Goal: Information Seeking & Learning: Learn about a topic

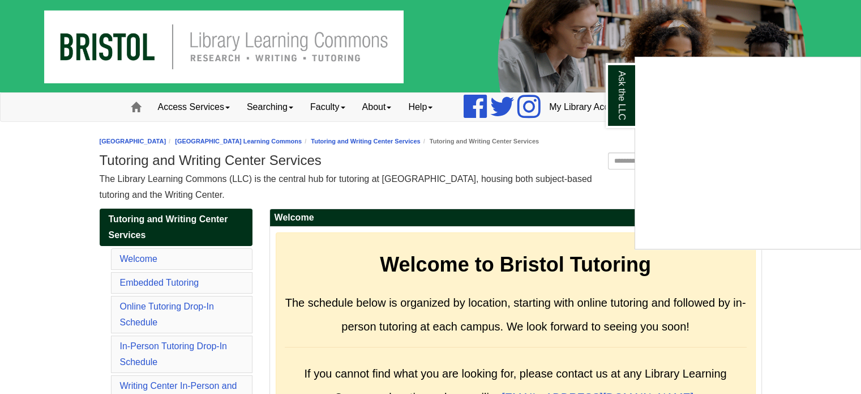
click at [200, 305] on div "Ask the LLC" at bounding box center [430, 197] width 861 height 394
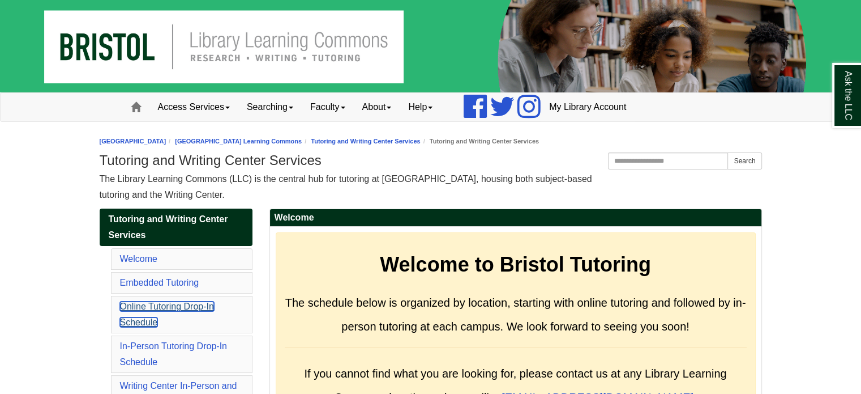
click at [200, 305] on link "Online Tutoring Drop-In Schedule" at bounding box center [167, 313] width 94 height 25
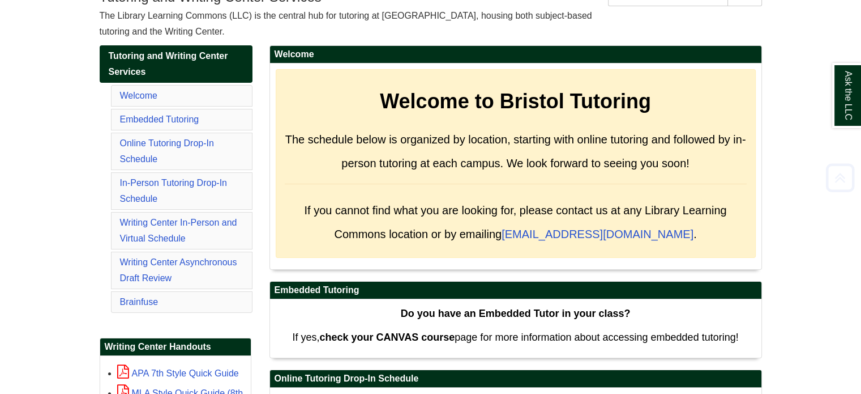
scroll to position [165, 0]
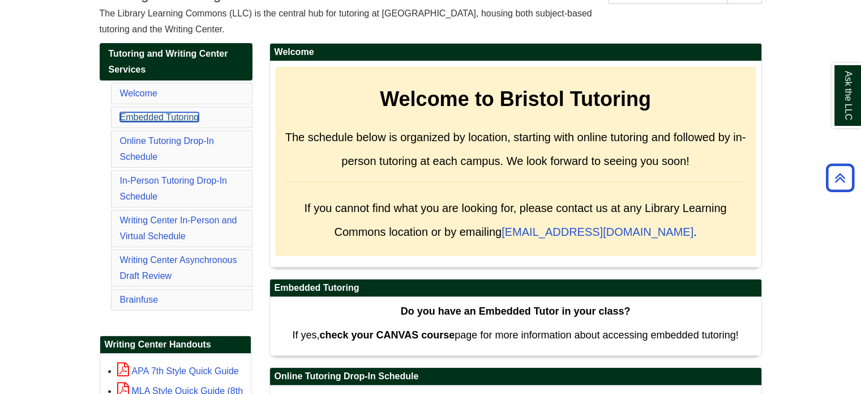
click at [148, 119] on link "Embedded Tutoring" at bounding box center [159, 117] width 79 height 10
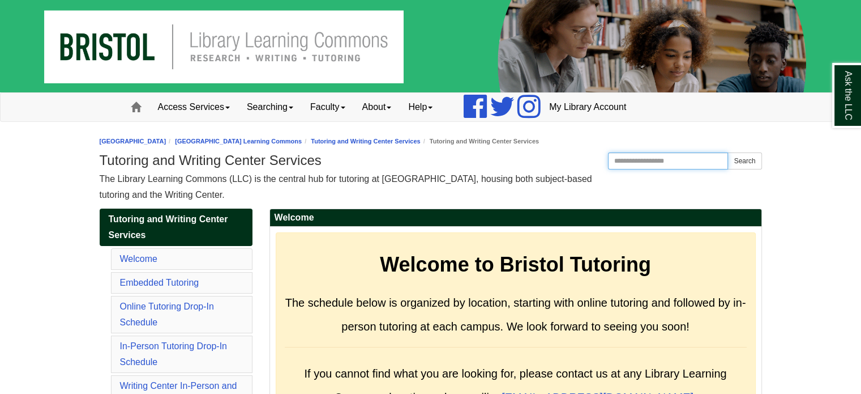
click at [634, 159] on input "Search the Website" at bounding box center [668, 160] width 121 height 17
type input "**********"
click at [760, 163] on button "Search" at bounding box center [745, 160] width 34 height 17
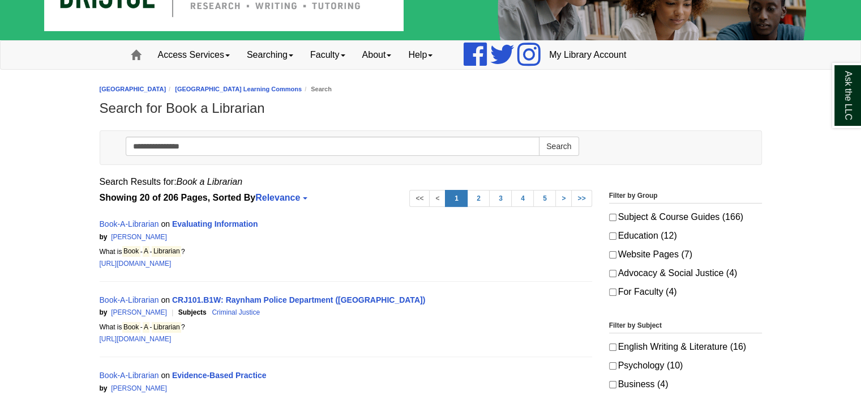
scroll to position [66, 0]
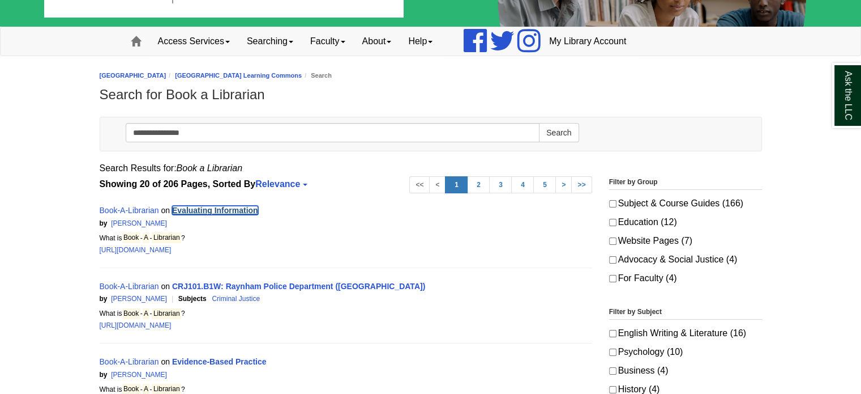
click at [213, 208] on link "Evaluating Information" at bounding box center [215, 210] width 86 height 9
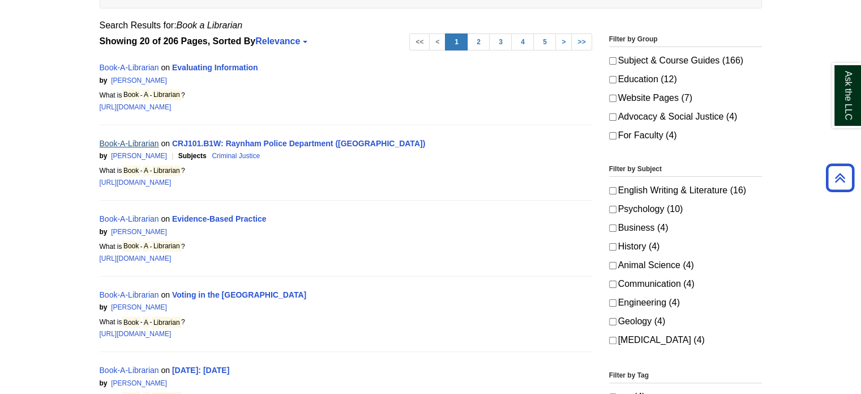
scroll to position [211, 0]
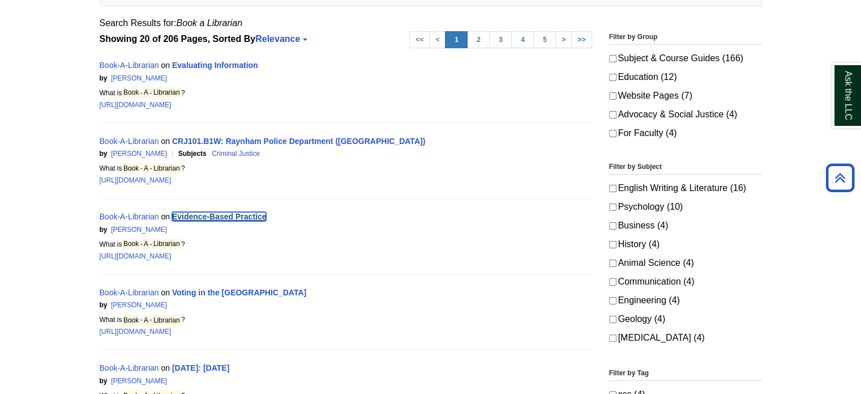
click at [177, 219] on link "Evidence-Based Practice" at bounding box center [219, 216] width 95 height 9
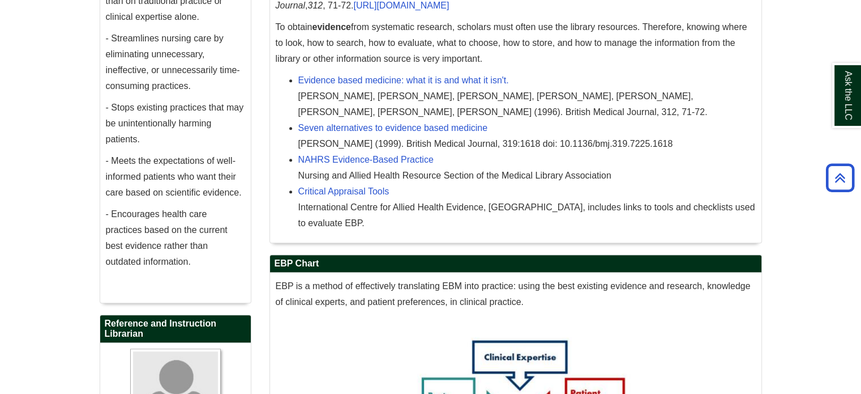
scroll to position [604, 0]
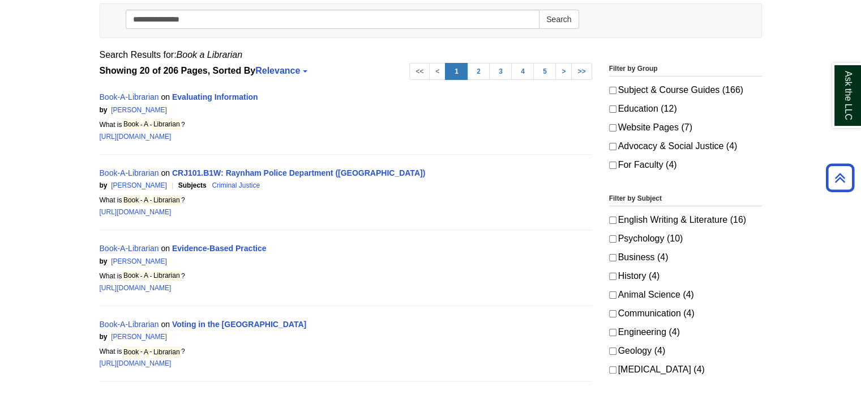
scroll to position [176, 0]
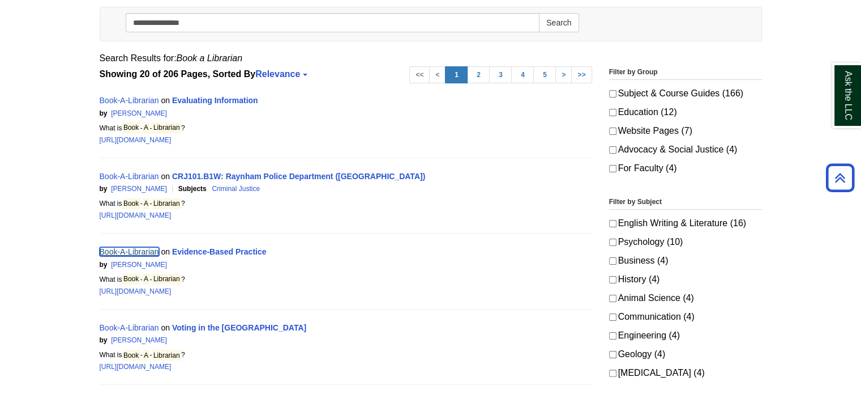
click at [136, 251] on link "Book-A-Librarian" at bounding box center [129, 251] width 59 height 9
